Goal: Find specific page/section: Find specific page/section

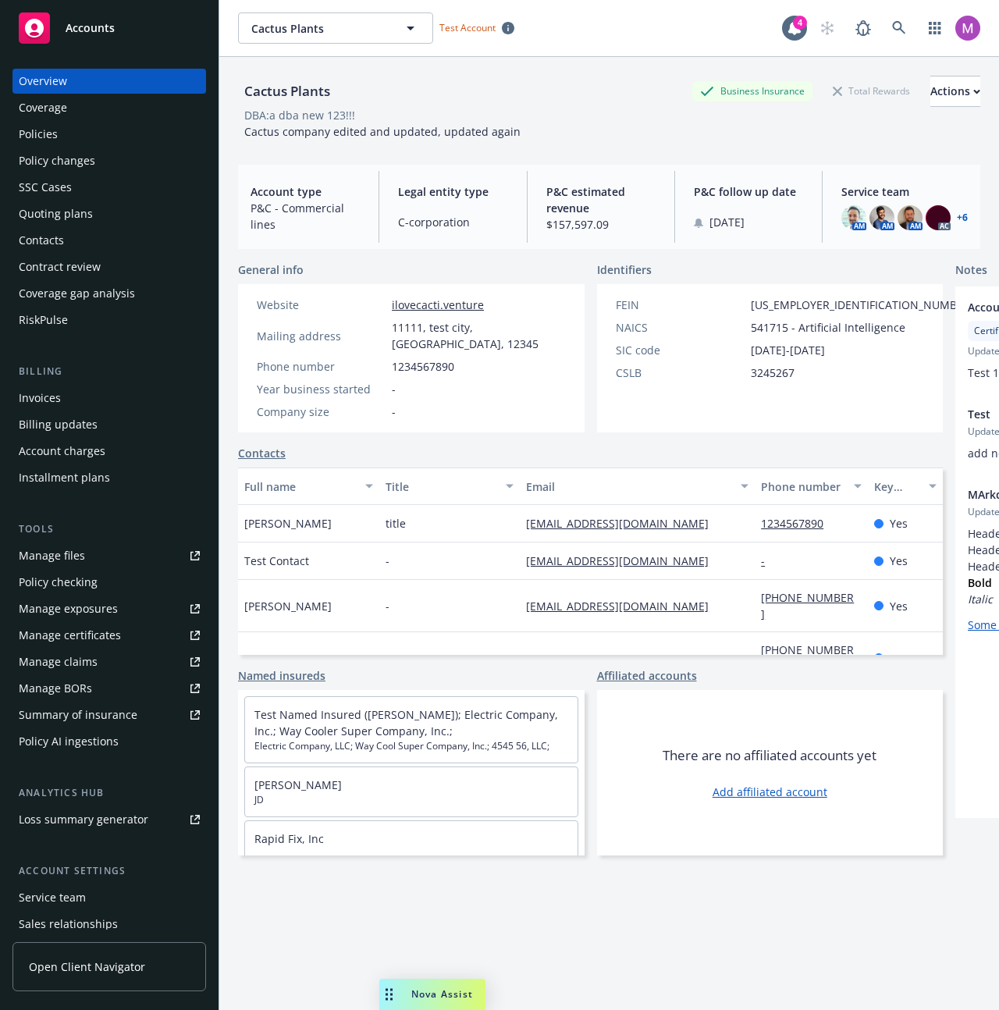
click at [306, 23] on span "Cactus Plants" at bounding box center [318, 28] width 135 height 16
click at [429, 999] on span "Nova Assist" at bounding box center [442, 993] width 62 height 13
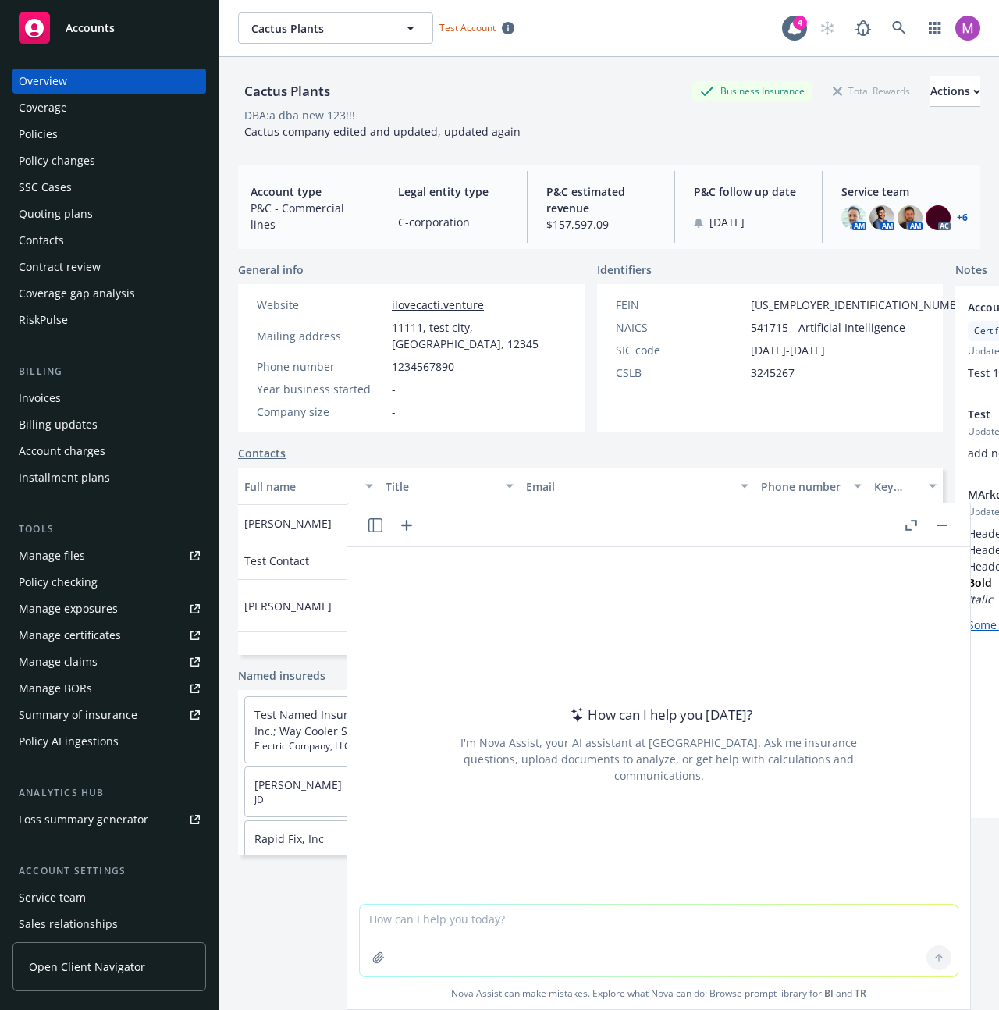
click at [582, 547] on div "How can I help you [DATE]? I'm Nova Assist, your AI assistant at Newfront. Ask …" at bounding box center [658, 725] width 623 height 357
